Goal: Check status: Check status

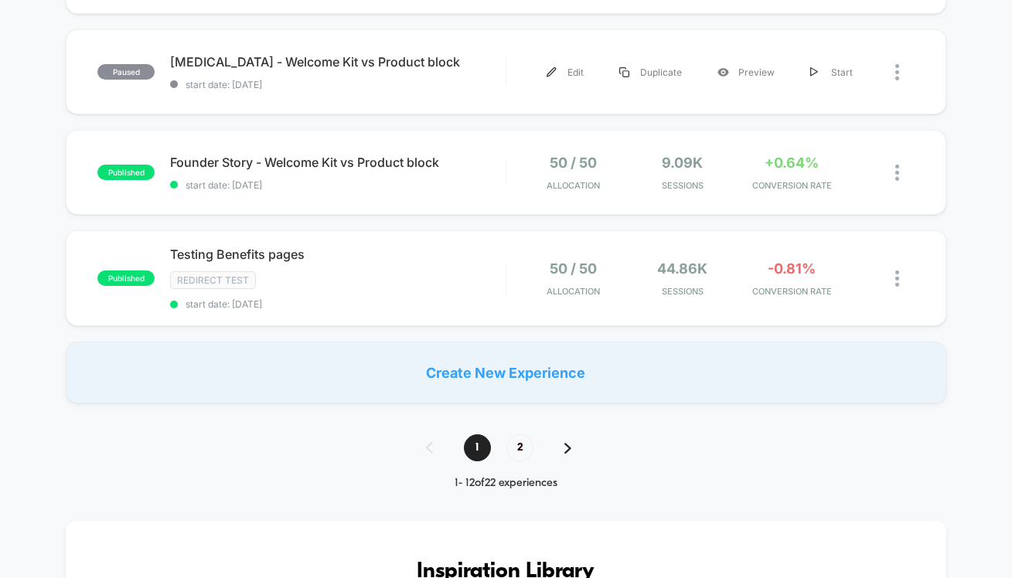
scroll to position [1096, 0]
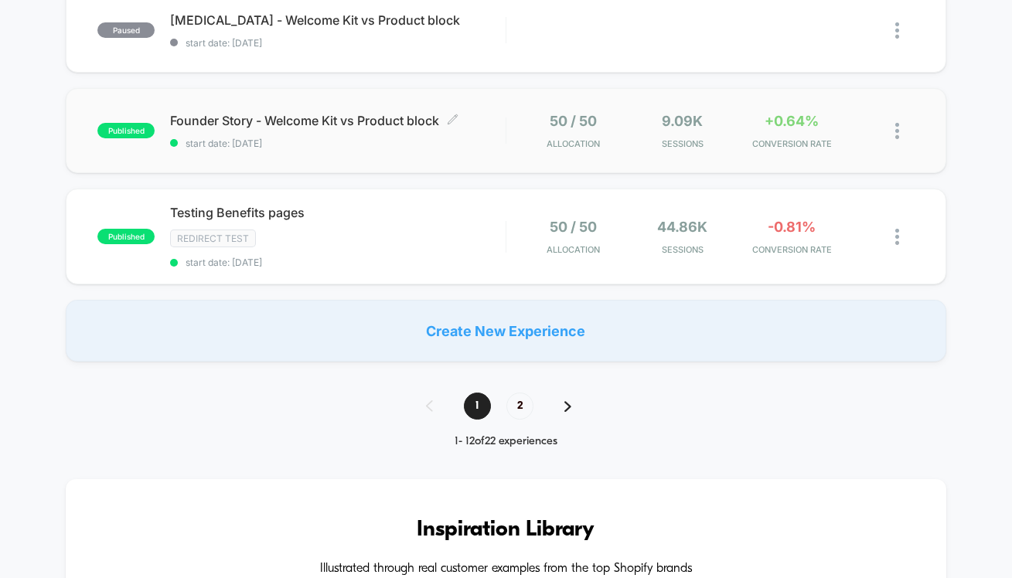
click at [429, 143] on span "start date: [DATE]" at bounding box center [337, 144] width 335 height 12
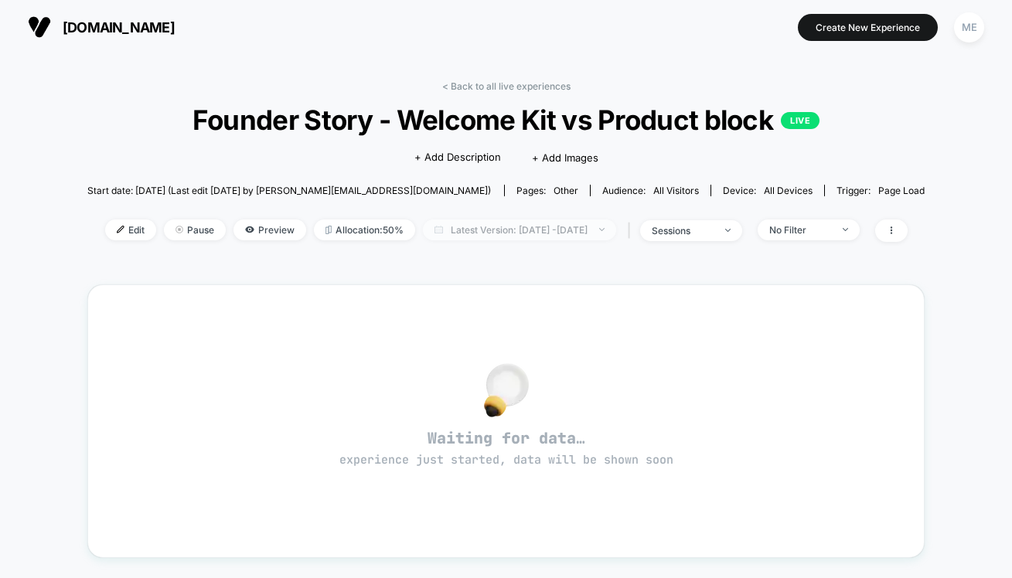
click at [569, 230] on span "Latest Version: [DATE] - [DATE]" at bounding box center [519, 230] width 193 height 21
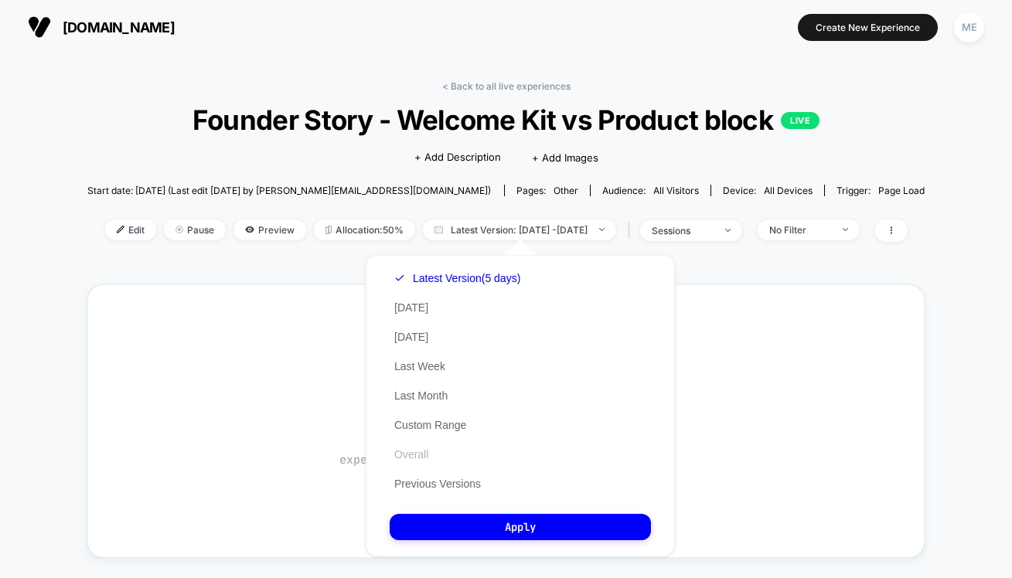
click at [413, 456] on button "Overall" at bounding box center [411, 455] width 43 height 14
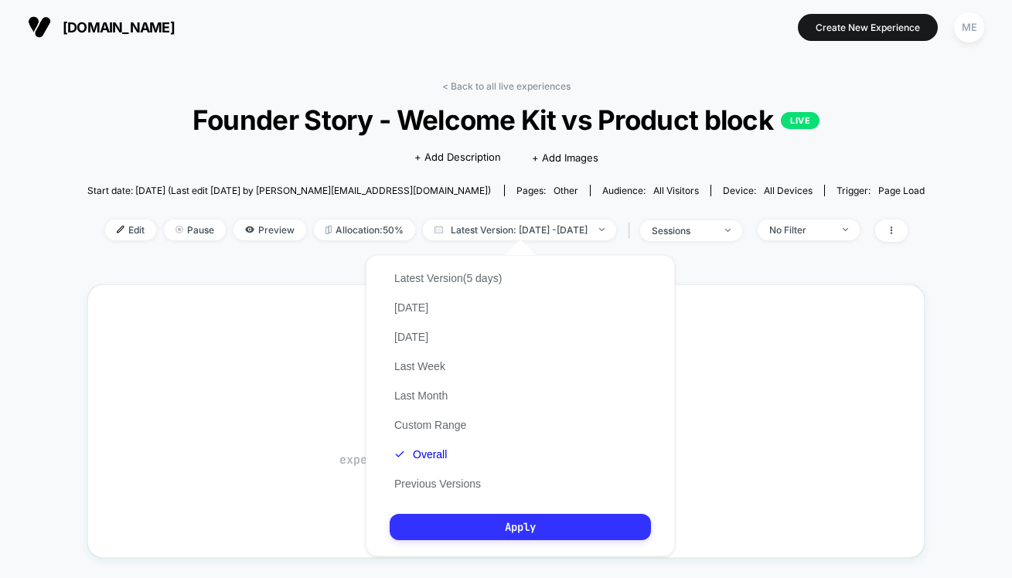
click at [494, 516] on button "Apply" at bounding box center [520, 527] width 261 height 26
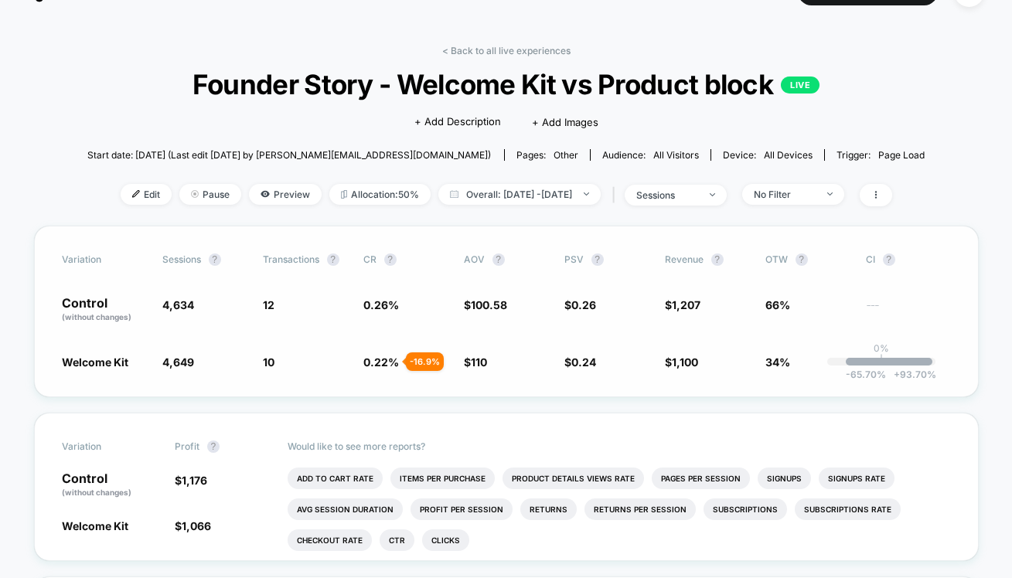
scroll to position [32, 0]
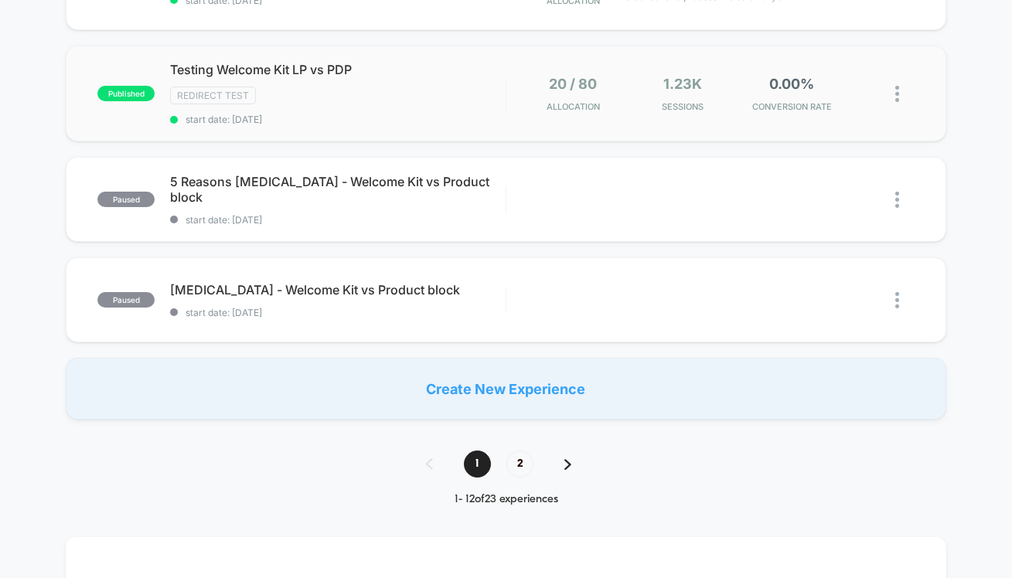
scroll to position [1030, 0]
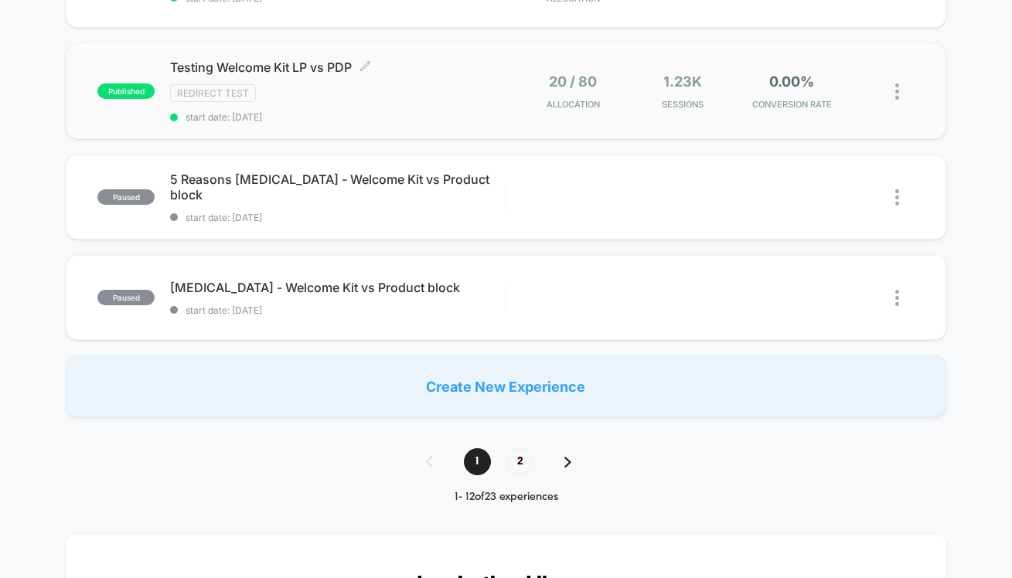
click at [440, 87] on div "Redirect Test" at bounding box center [337, 93] width 335 height 18
